Goal: Information Seeking & Learning: Check status

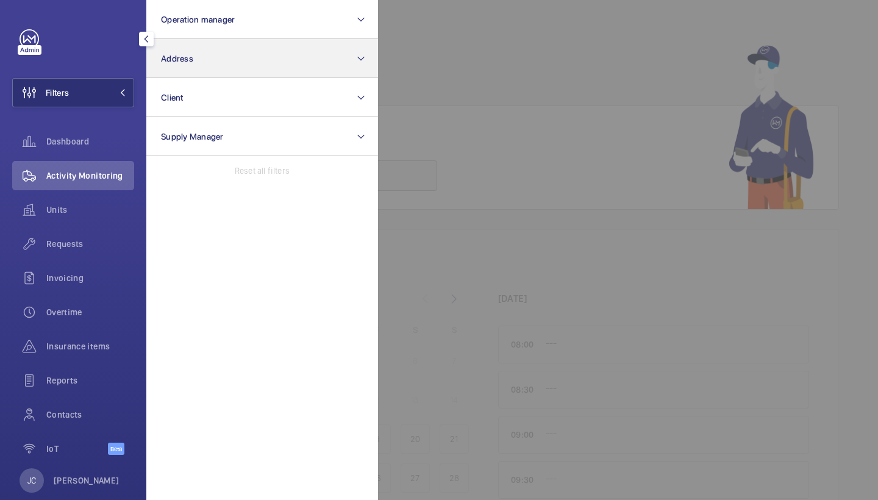
click at [173, 60] on span "Address" at bounding box center [177, 59] width 32 height 10
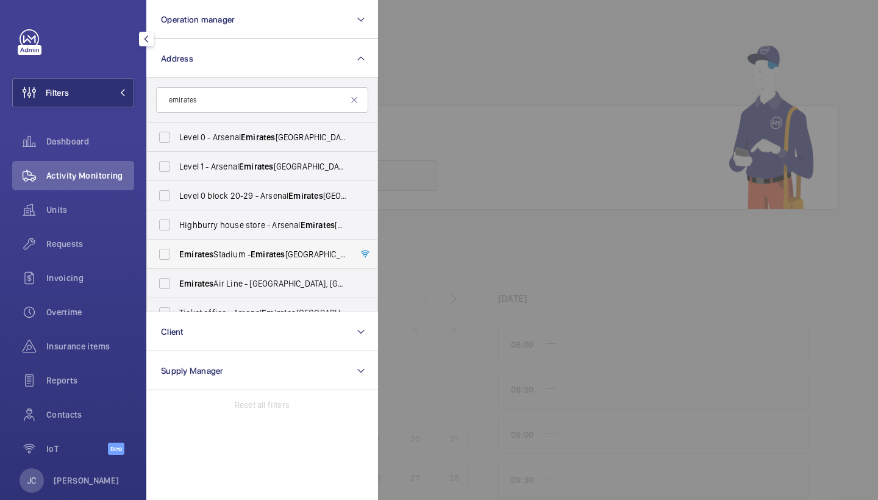
type input "emirates"
click at [226, 257] on span "[GEOGRAPHIC_DATA] - [GEOGRAPHIC_DATA]" at bounding box center [263, 254] width 168 height 12
click at [177, 257] on input "[GEOGRAPHIC_DATA] - [GEOGRAPHIC_DATA]" at bounding box center [164, 254] width 24 height 24
checkbox input "true"
click at [544, 70] on div at bounding box center [817, 250] width 878 height 500
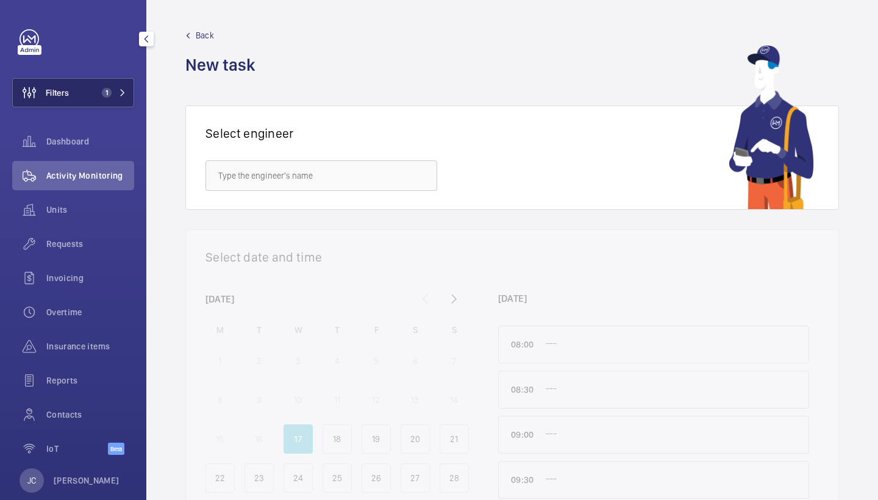
click at [86, 100] on button "Filters 1" at bounding box center [73, 92] width 122 height 29
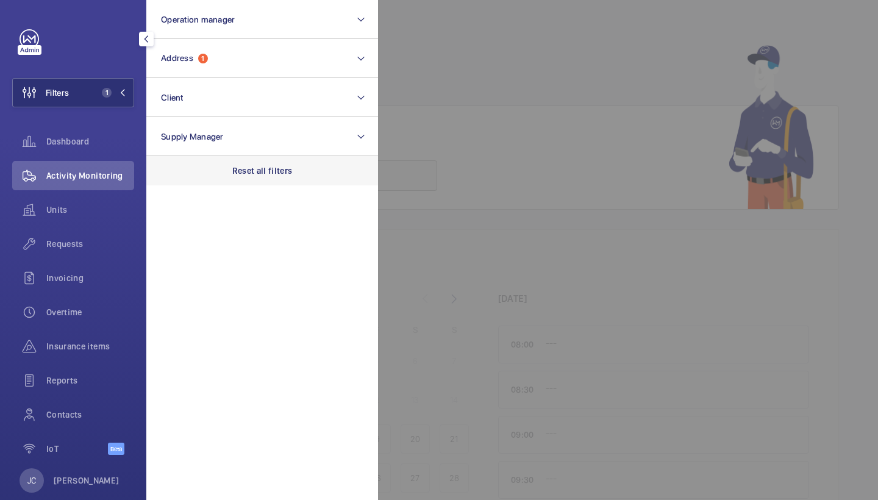
click at [243, 180] on div "Reset all filters" at bounding box center [262, 170] width 232 height 29
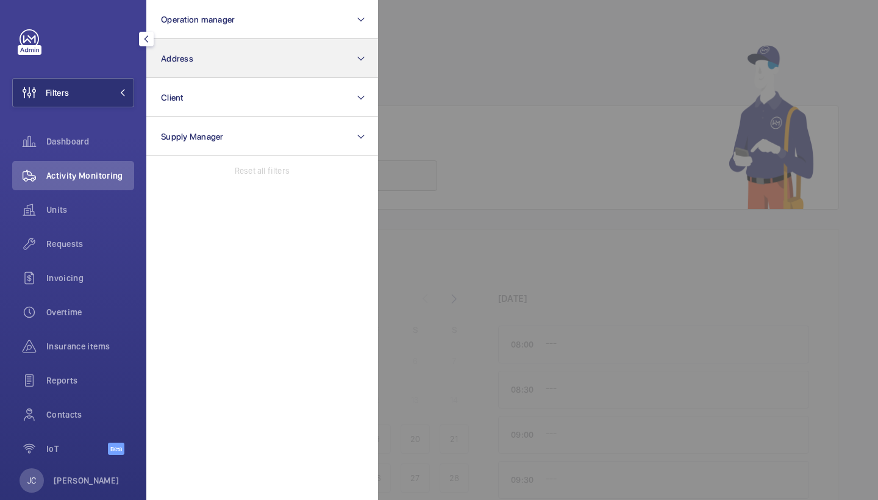
click at [246, 65] on button "Address" at bounding box center [262, 58] width 232 height 39
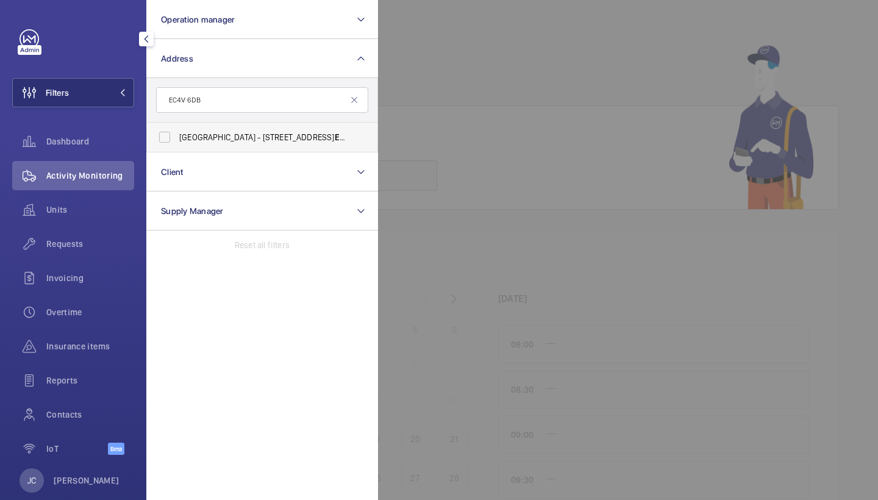
type input "EC4V 6DB"
click at [302, 126] on label "Blackfriars Hotel - 19 New Bridge St, LONDON EC4V 6DB" at bounding box center [253, 137] width 212 height 29
click at [177, 126] on input "Blackfriars Hotel - 19 New Bridge St, LONDON EC4V 6DB" at bounding box center [164, 137] width 24 height 24
checkbox input "true"
click at [518, 100] on div at bounding box center [817, 250] width 878 height 500
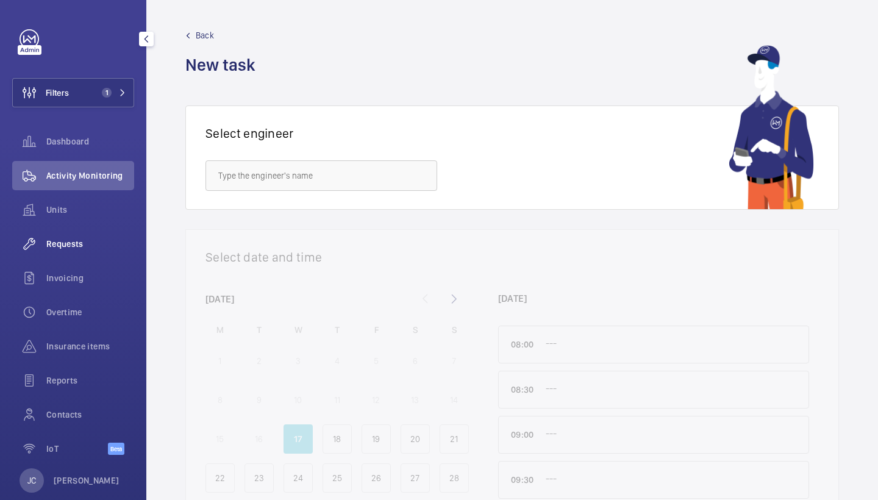
click at [84, 234] on div "Requests" at bounding box center [73, 243] width 122 height 29
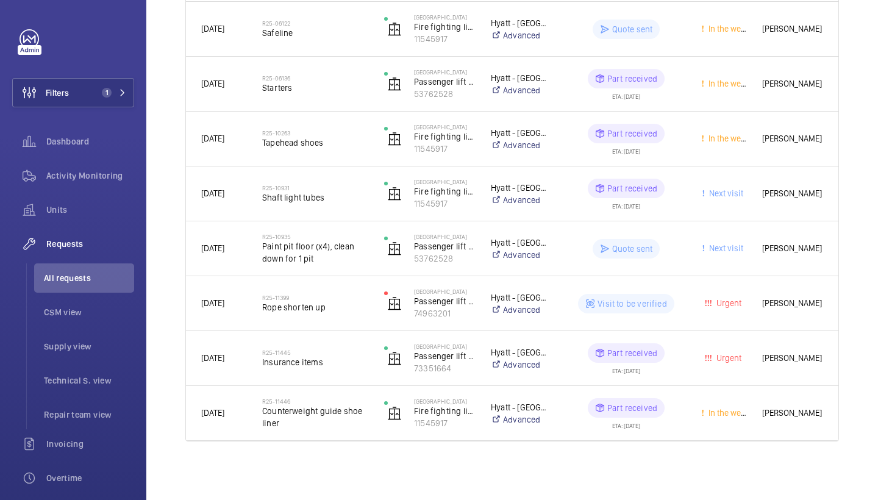
scroll to position [1006, 0]
click at [90, 176] on span "Activity Monitoring" at bounding box center [90, 176] width 88 height 12
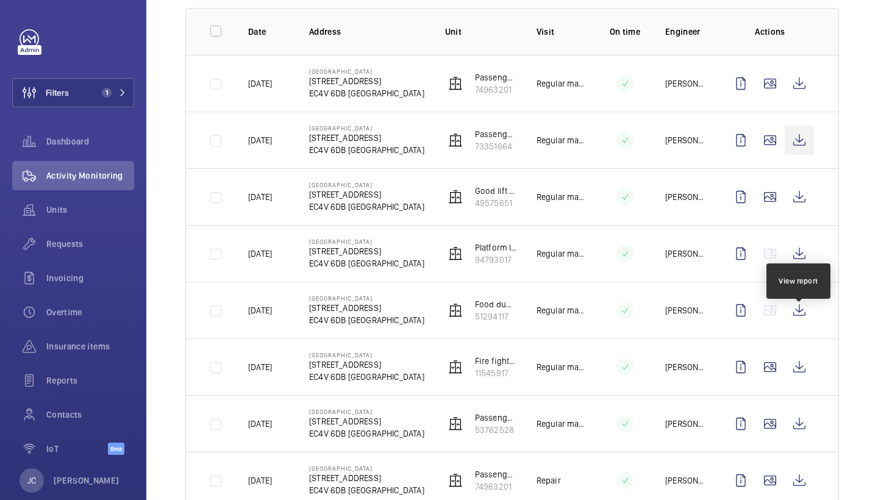
scroll to position [186, 0]
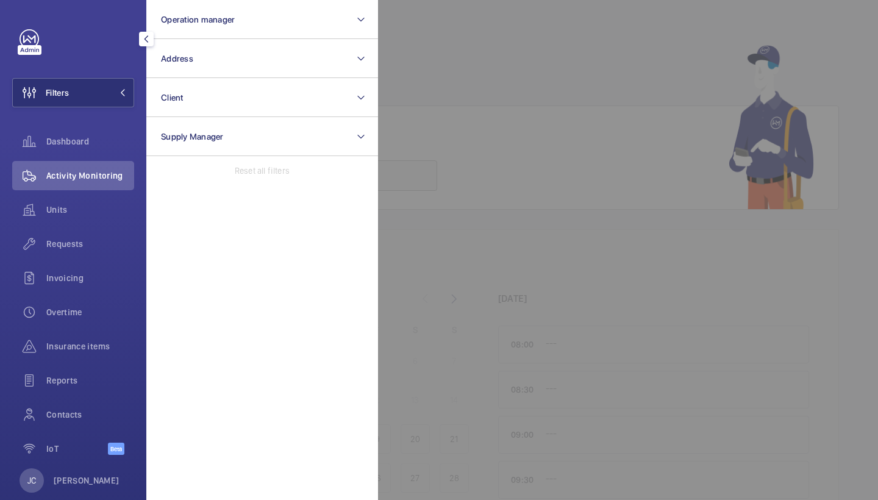
click at [191, 66] on button "Address" at bounding box center [262, 58] width 232 height 39
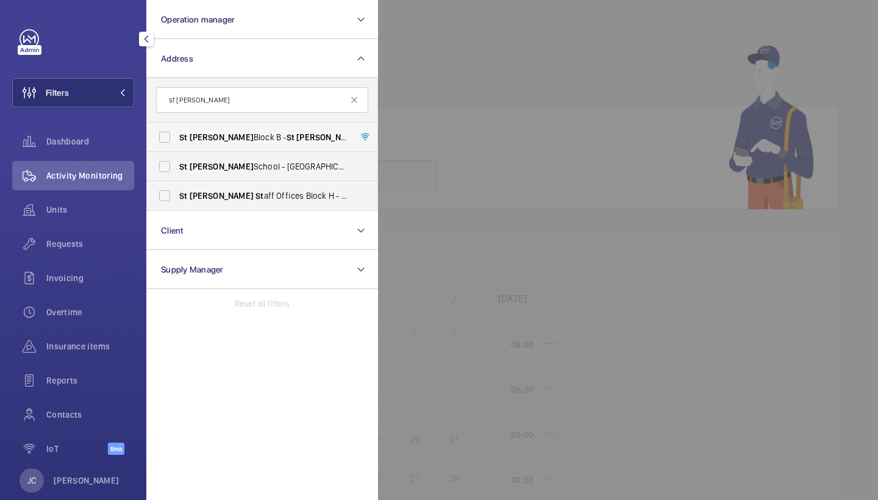
type input "st [PERSON_NAME]"
click at [206, 138] on span "[PERSON_NAME]" at bounding box center [222, 137] width 64 height 10
click at [177, 138] on input "[STREET_ADDRESS][PERSON_NAME][PERSON_NAME]" at bounding box center [164, 137] width 24 height 24
checkbox input "true"
click at [402, 115] on div at bounding box center [817, 250] width 878 height 500
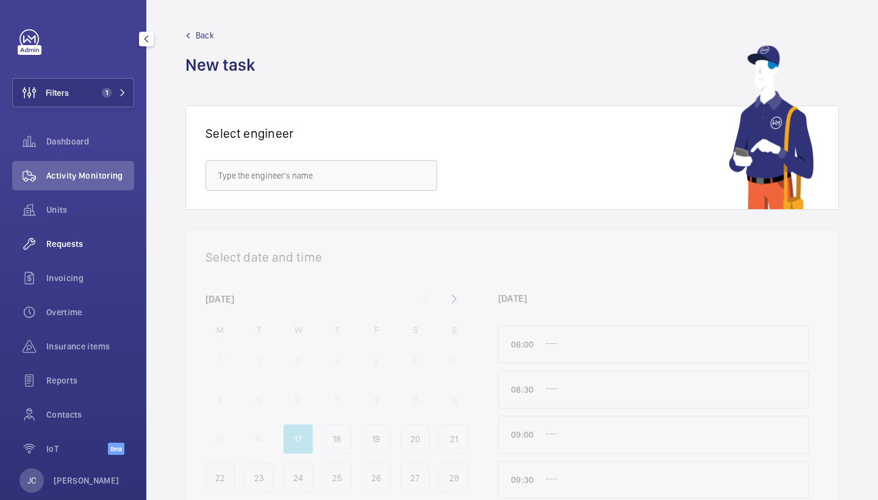
click at [77, 248] on span "Requests" at bounding box center [90, 244] width 88 height 12
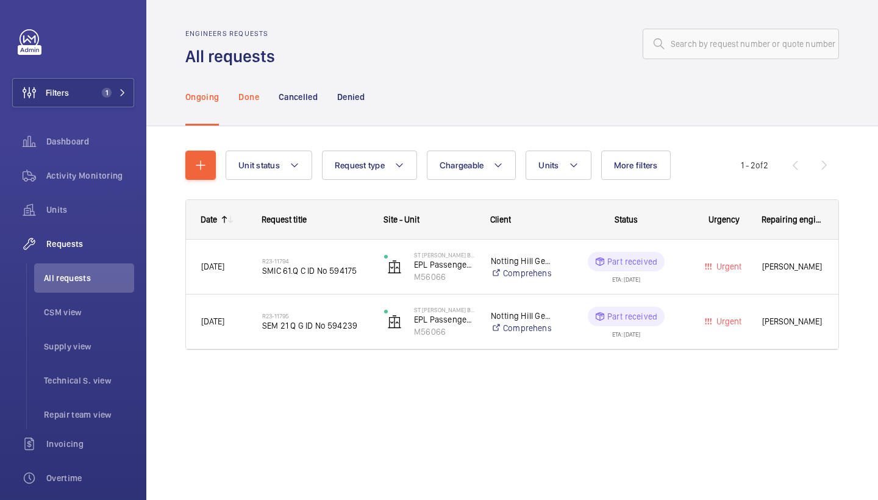
click at [245, 110] on div "Done" at bounding box center [248, 97] width 20 height 58
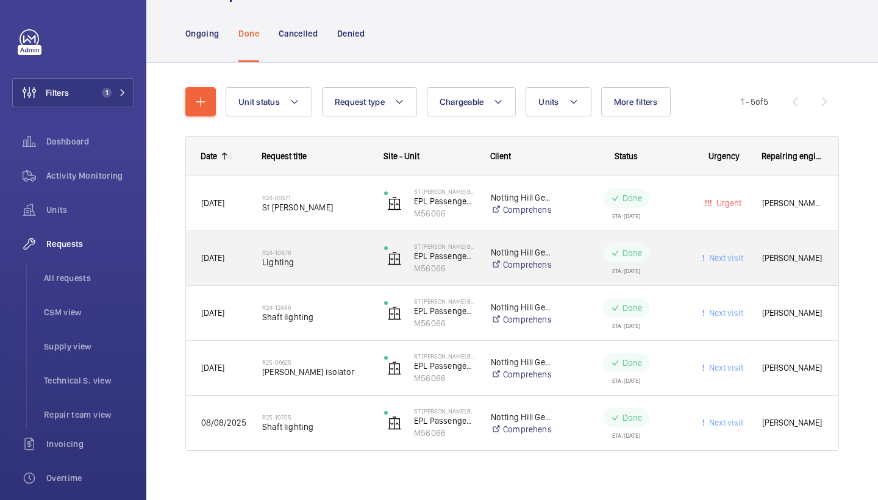
scroll to position [64, 0]
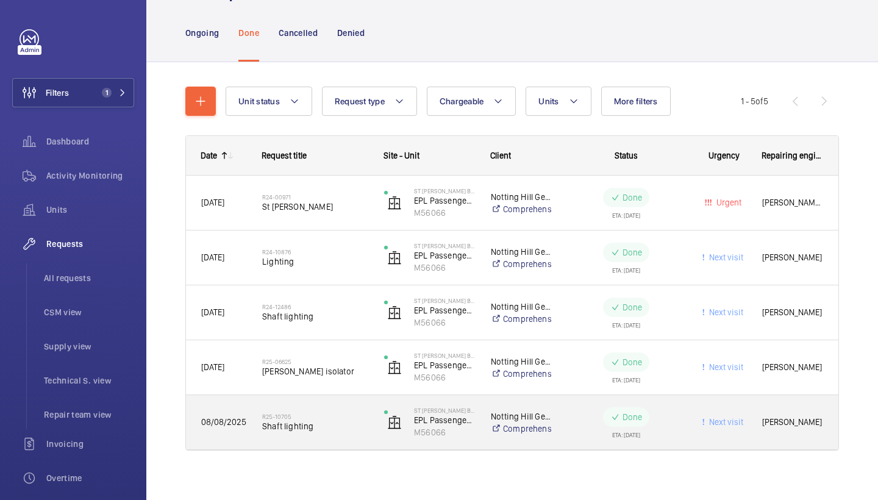
click at [309, 433] on div "R25-10705 Shaft lighting" at bounding box center [315, 422] width 106 height 35
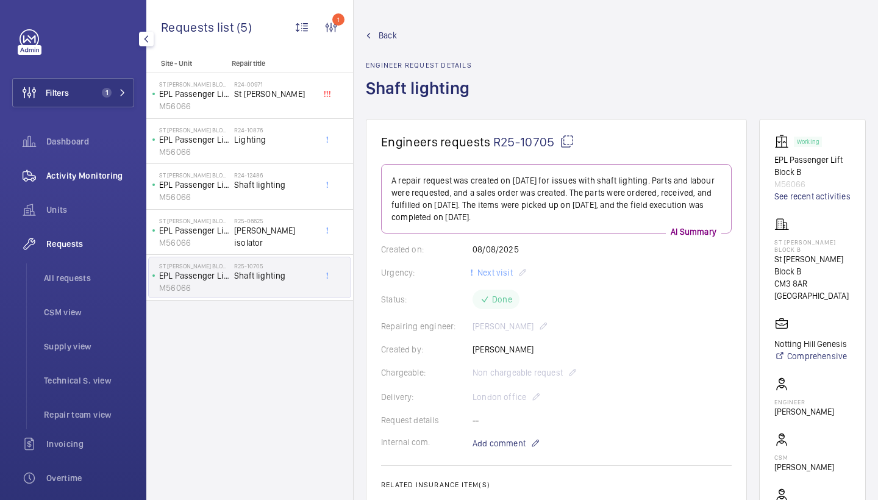
click at [102, 177] on span "Activity Monitoring" at bounding box center [90, 176] width 88 height 12
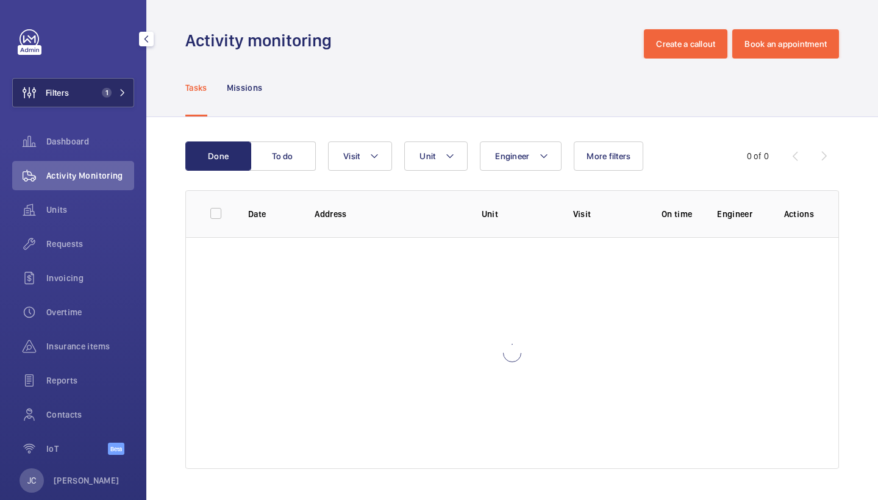
click at [112, 93] on span "1" at bounding box center [111, 93] width 29 height 10
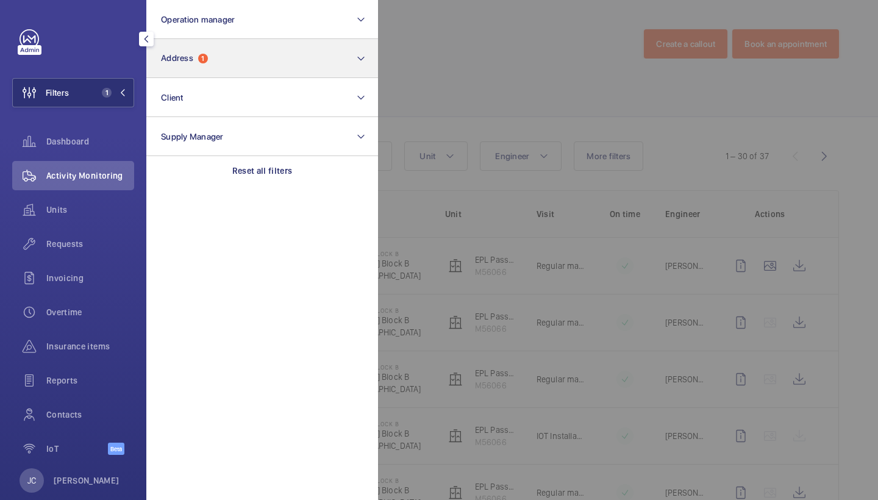
click at [207, 70] on button "Address 1" at bounding box center [262, 58] width 232 height 39
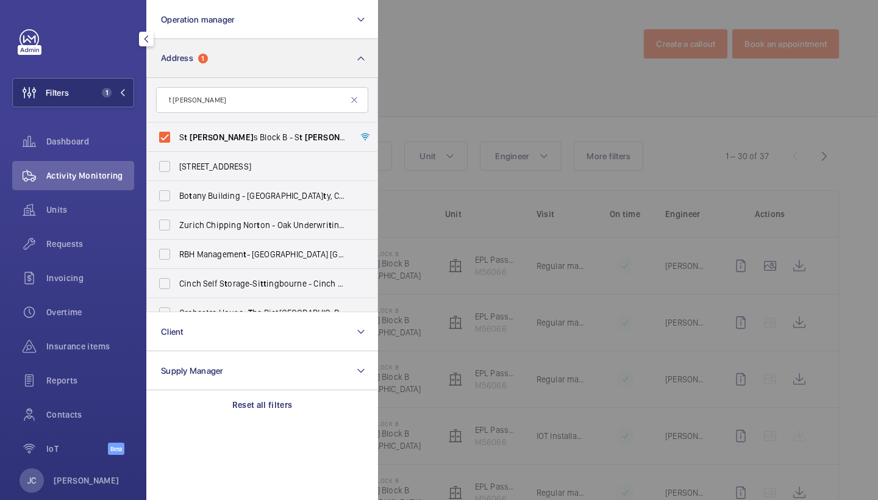
type input "[PERSON_NAME]"
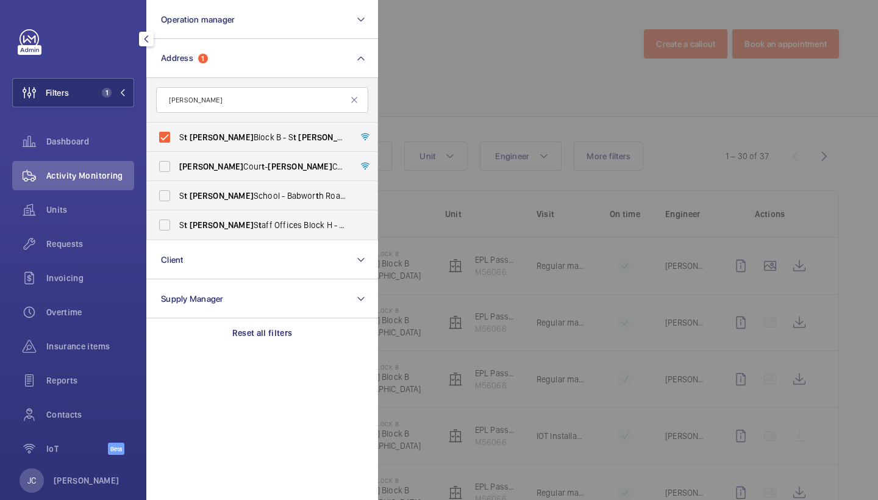
click at [474, 140] on div at bounding box center [817, 250] width 878 height 500
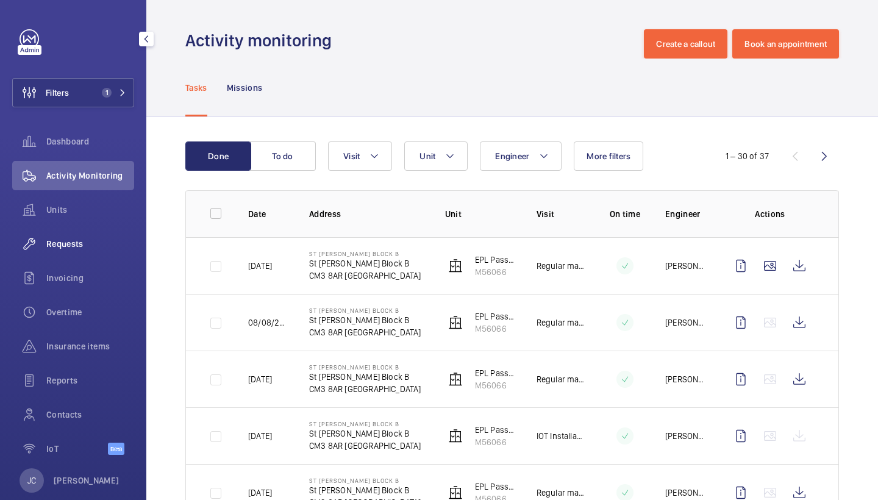
click at [99, 246] on span "Requests" at bounding box center [90, 244] width 88 height 12
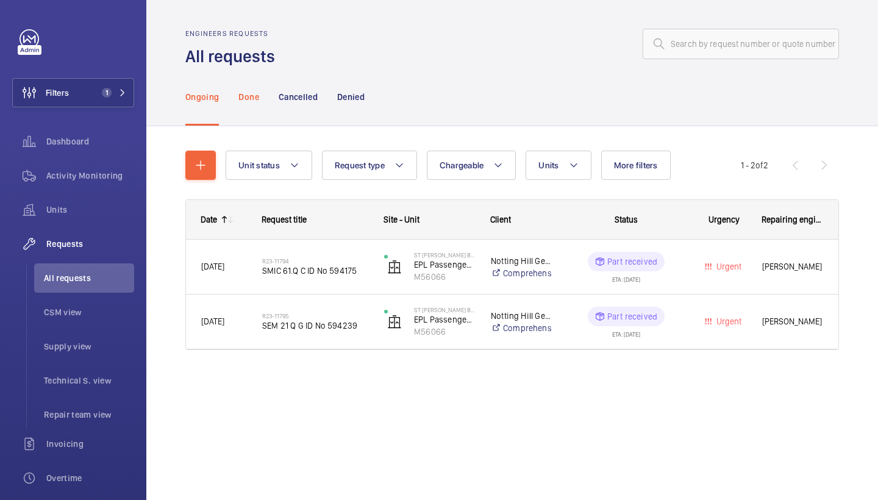
click at [257, 91] on p "Done" at bounding box center [248, 97] width 20 height 12
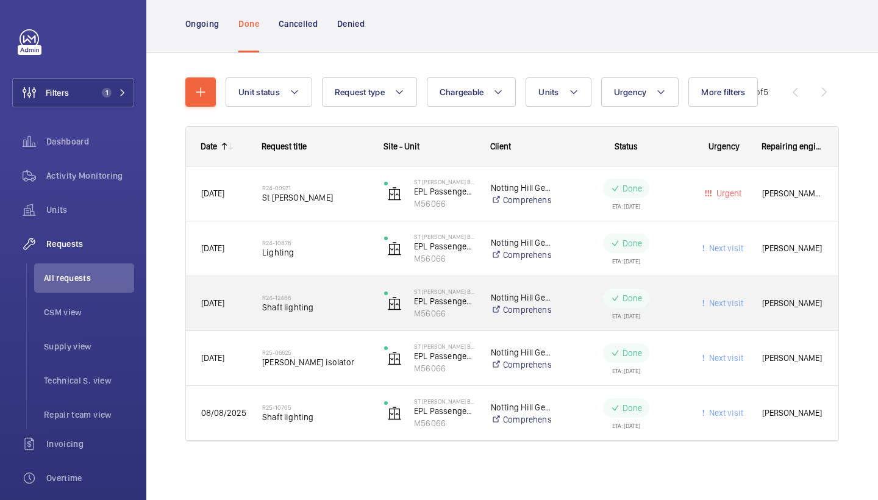
scroll to position [73, 0]
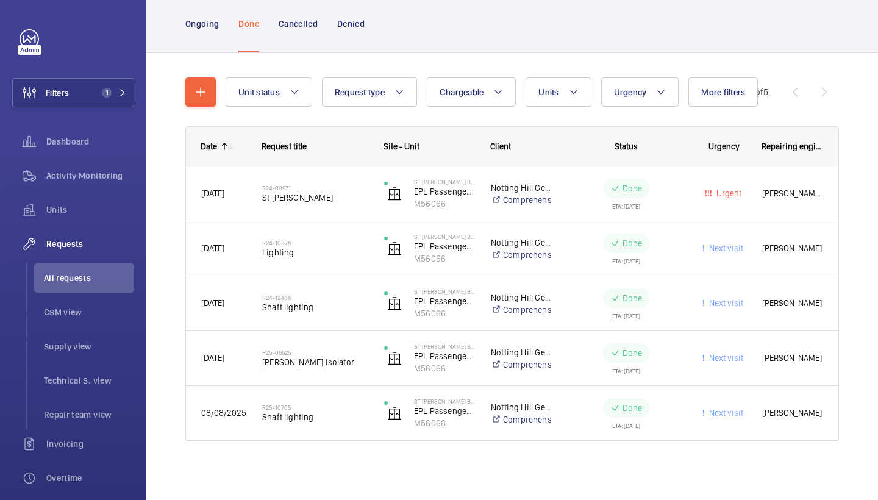
click at [473, 70] on div "Unit status Request type Chargeable Units Urgency More filters Repairing engine…" at bounding box center [512, 264] width 654 height 413
click at [470, 90] on span "Chargeable" at bounding box center [462, 92] width 45 height 10
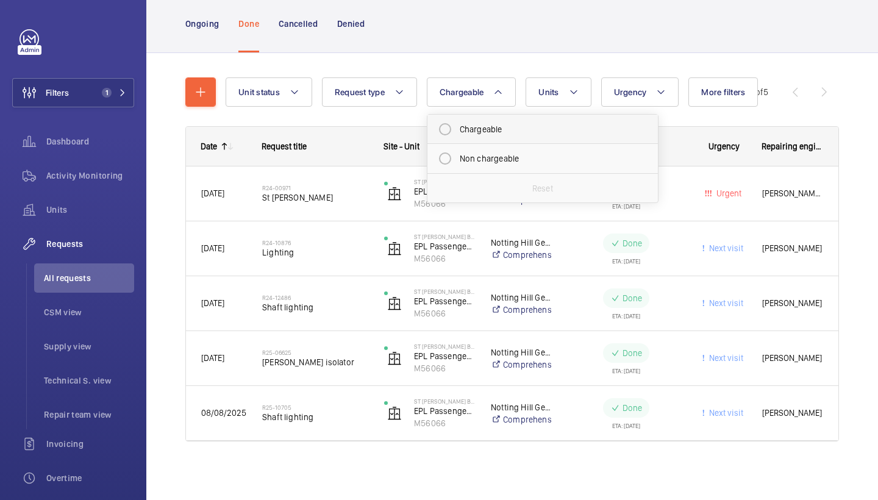
click at [495, 136] on mat-radio-button "Chargeable" at bounding box center [543, 129] width 220 height 24
radio input "true"
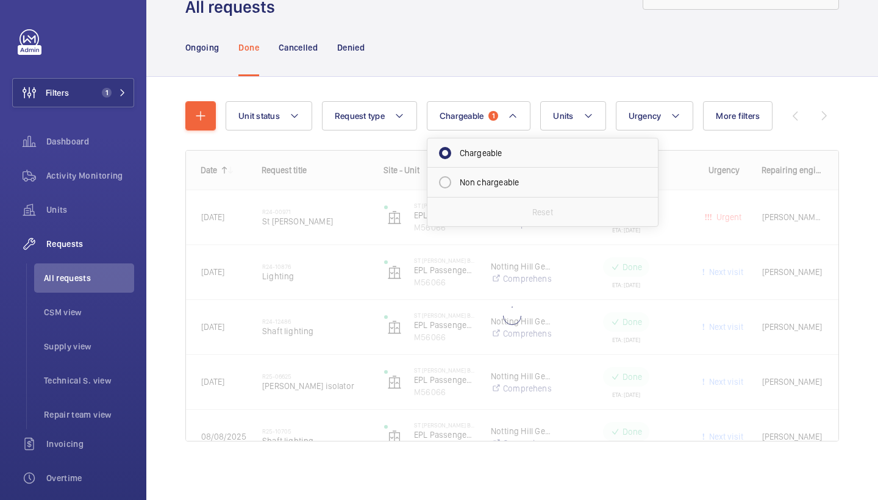
scroll to position [49, 0]
click at [578, 44] on div "Ongoing Done Cancelled Denied" at bounding box center [512, 47] width 654 height 58
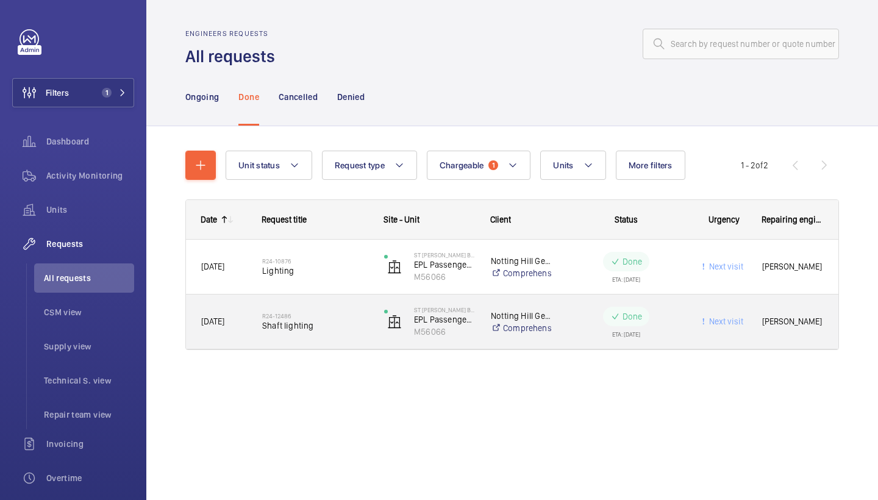
click at [323, 323] on span "Shaft lighting" at bounding box center [315, 326] width 106 height 12
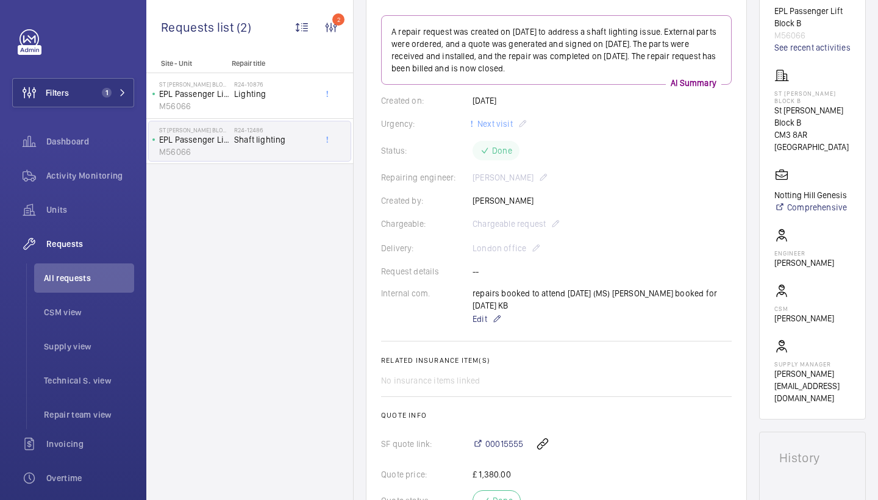
scroll to position [231, 0]
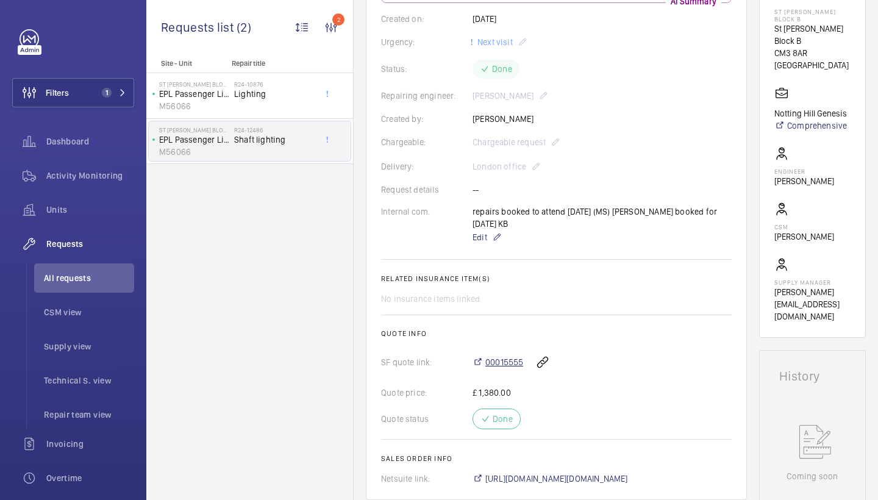
click at [500, 363] on span "00015555" at bounding box center [504, 362] width 38 height 12
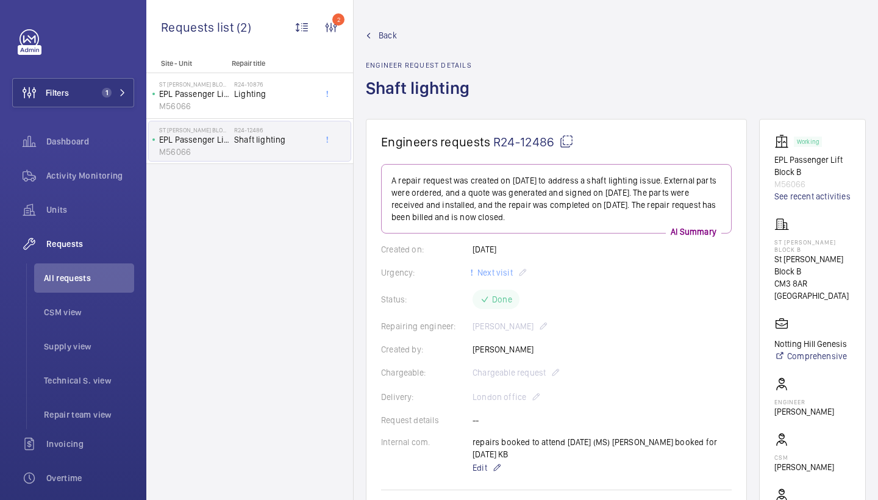
scroll to position [0, 0]
